Goal: Task Accomplishment & Management: Manage account settings

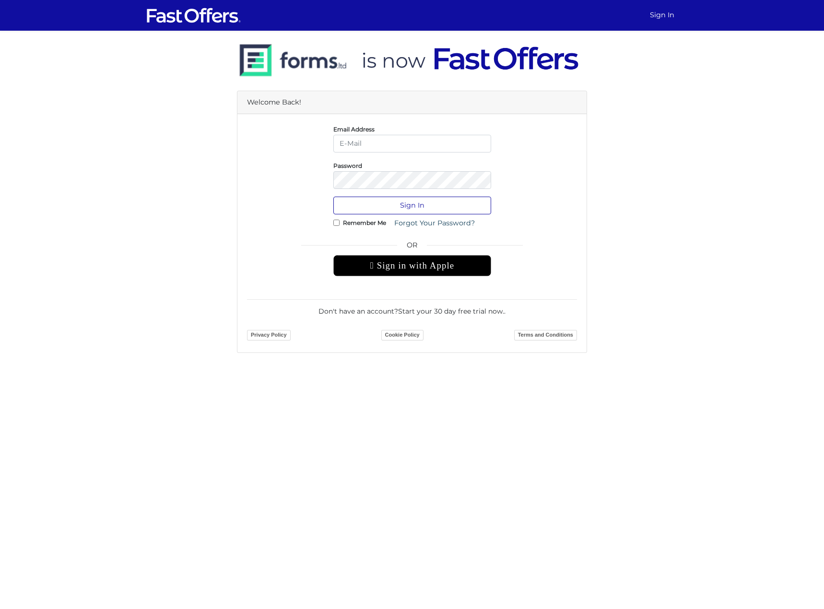
type input "[EMAIL_ADDRESS][DOMAIN_NAME]"
click at [391, 210] on button "Sign In" at bounding box center [412, 206] width 158 height 18
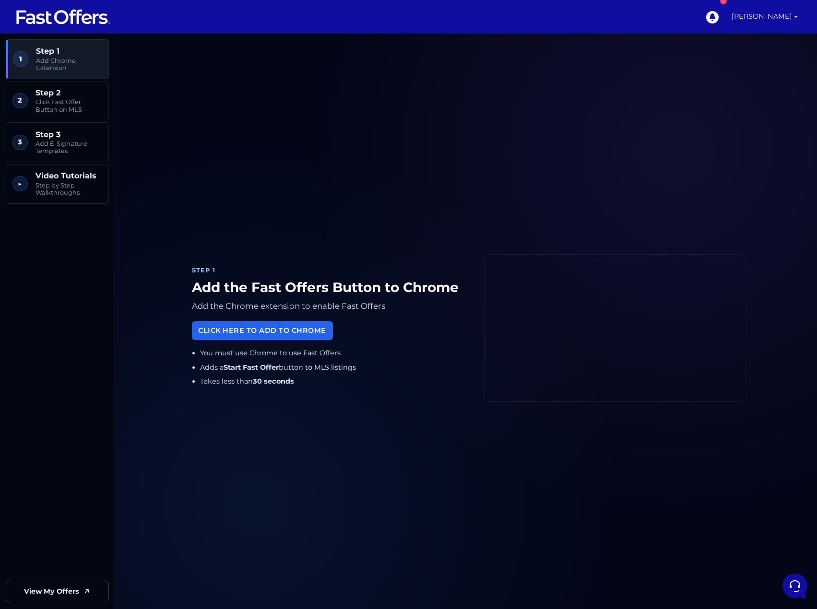
click at [751, 13] on link "[PERSON_NAME]" at bounding box center [765, 17] width 74 height 34
click at [747, 60] on link "My Profile" at bounding box center [763, 61] width 76 height 15
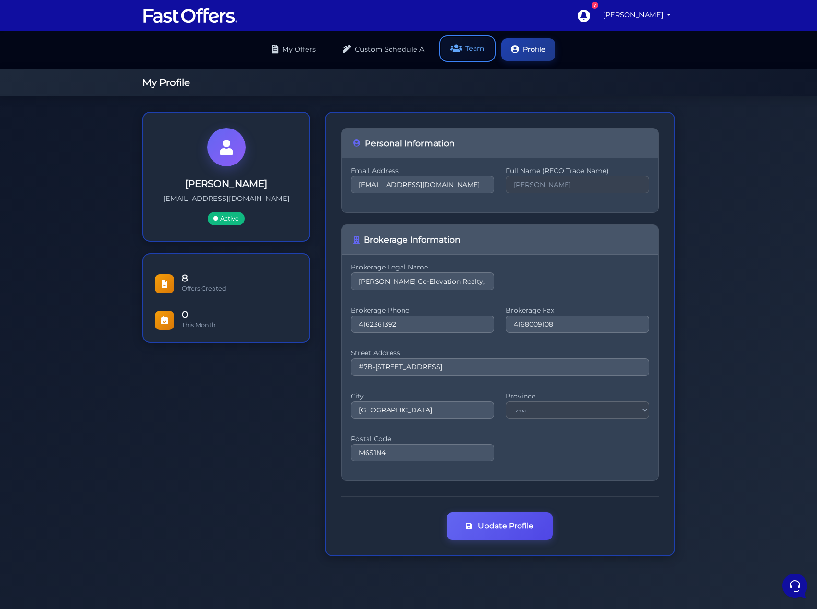
click at [477, 50] on link "Team" at bounding box center [467, 48] width 52 height 23
